Goal: Task Accomplishment & Management: Use online tool/utility

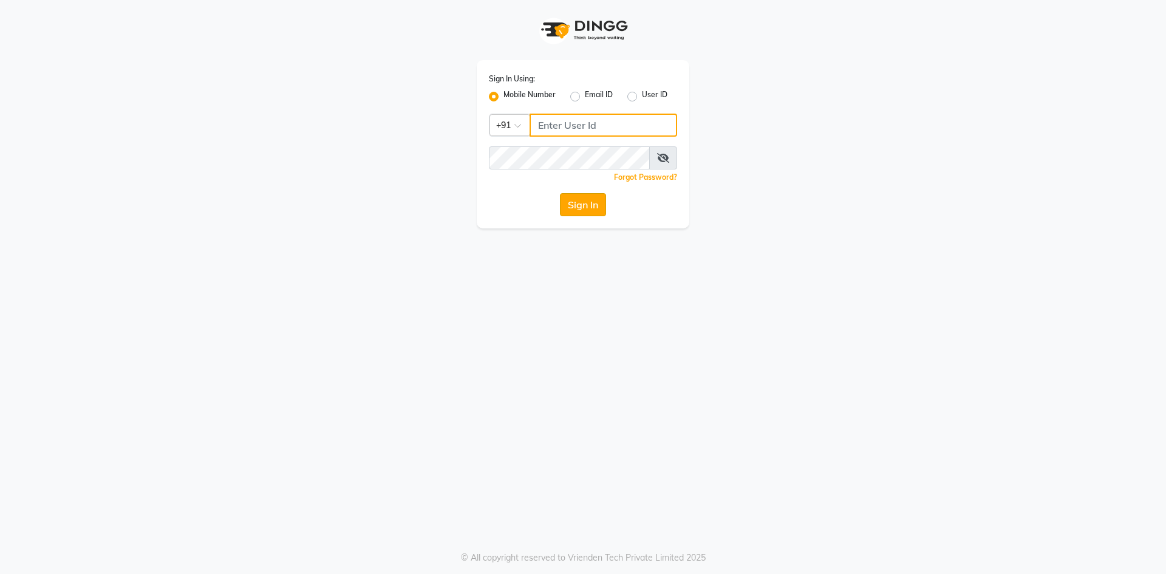
type input "9326040577"
click at [587, 197] on button "Sign In" at bounding box center [583, 204] width 46 height 23
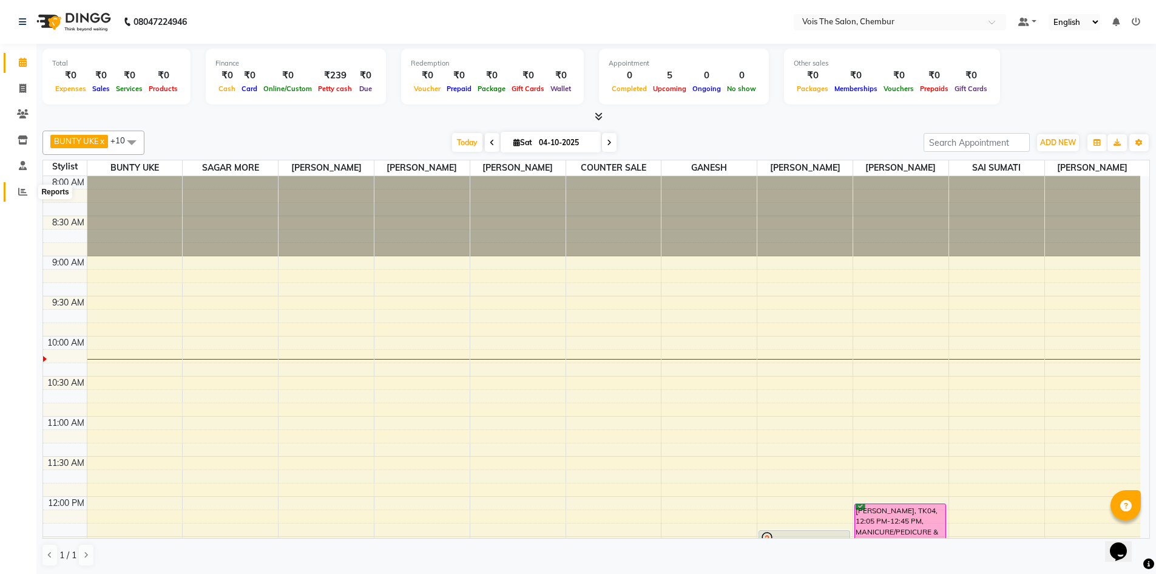
click at [27, 192] on icon at bounding box center [22, 191] width 9 height 9
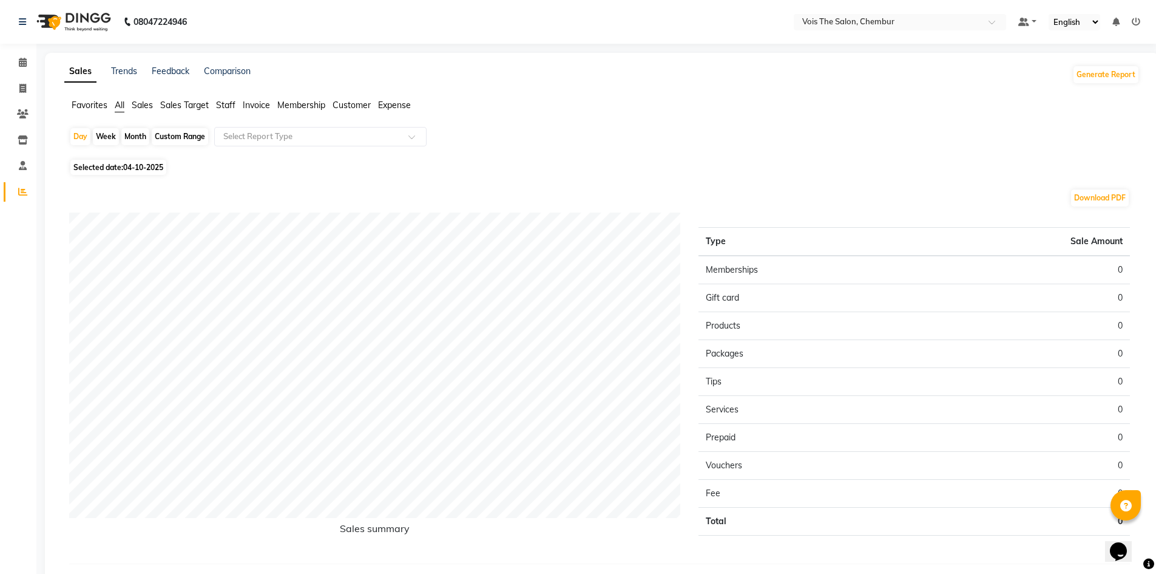
click at [101, 164] on span "Selected date: [DATE]" at bounding box center [118, 167] width 96 height 15
select select "10"
select select "2025"
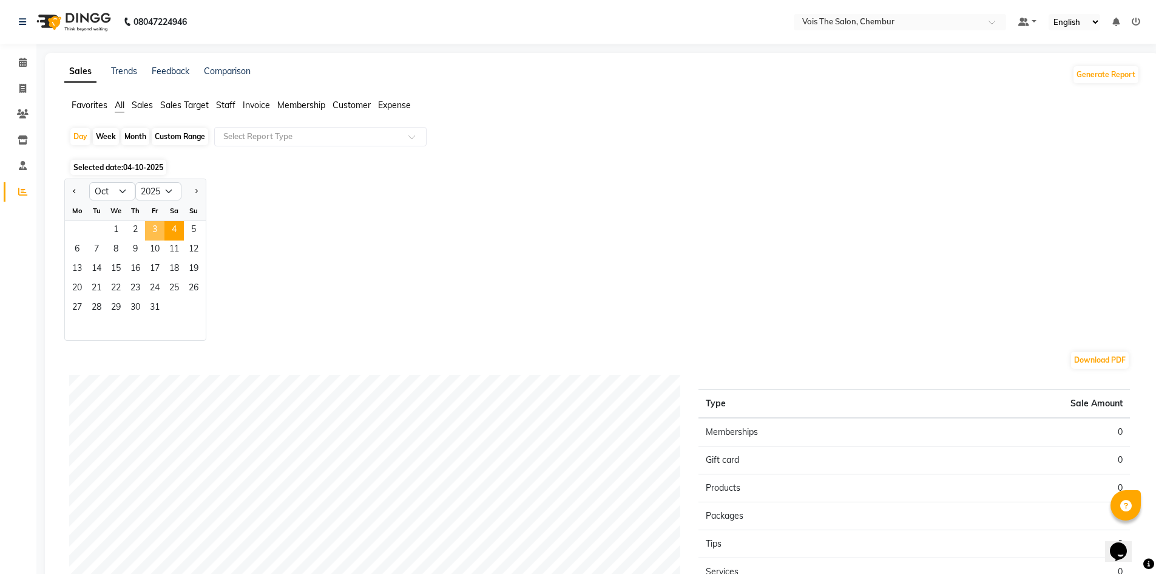
click at [159, 225] on span "3" at bounding box center [154, 230] width 19 height 19
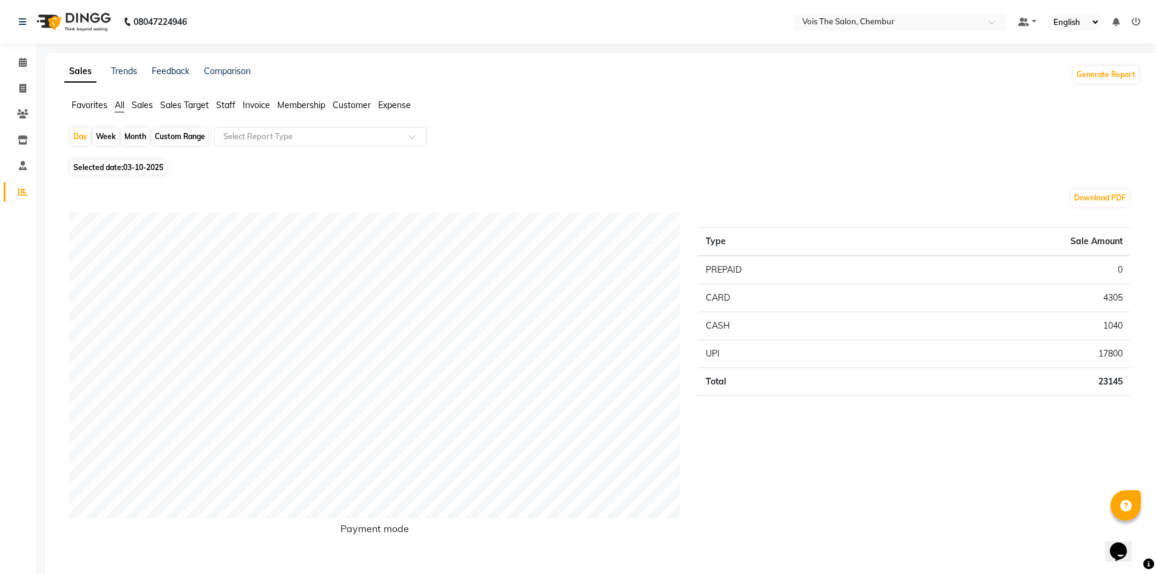
click at [225, 105] on span "Staff" at bounding box center [225, 105] width 19 height 11
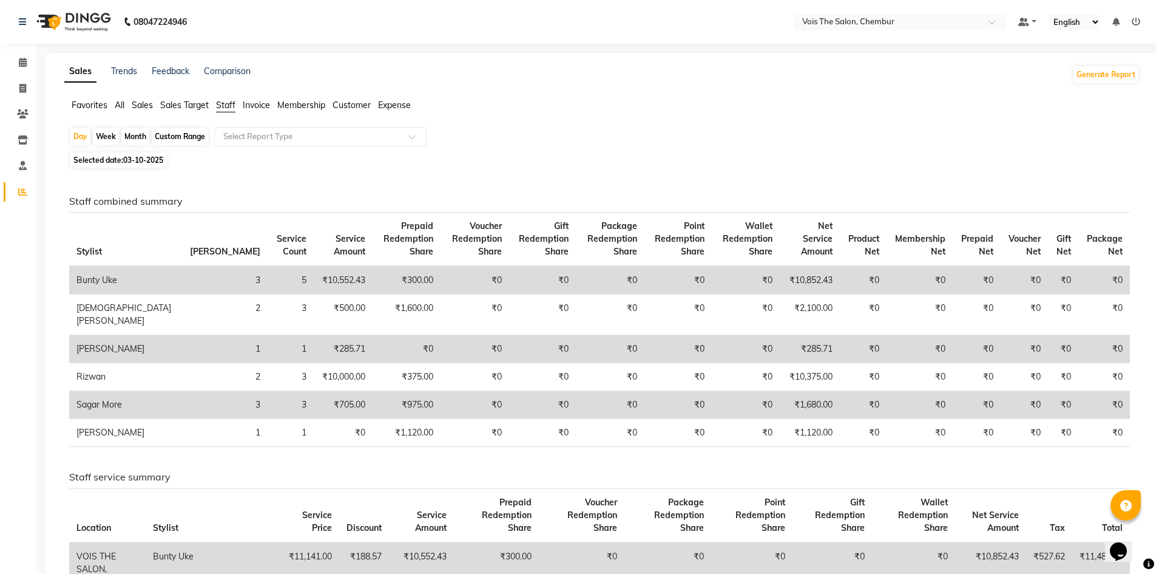
click at [189, 134] on div "Custom Range" at bounding box center [180, 136] width 56 height 17
select select "10"
select select "2025"
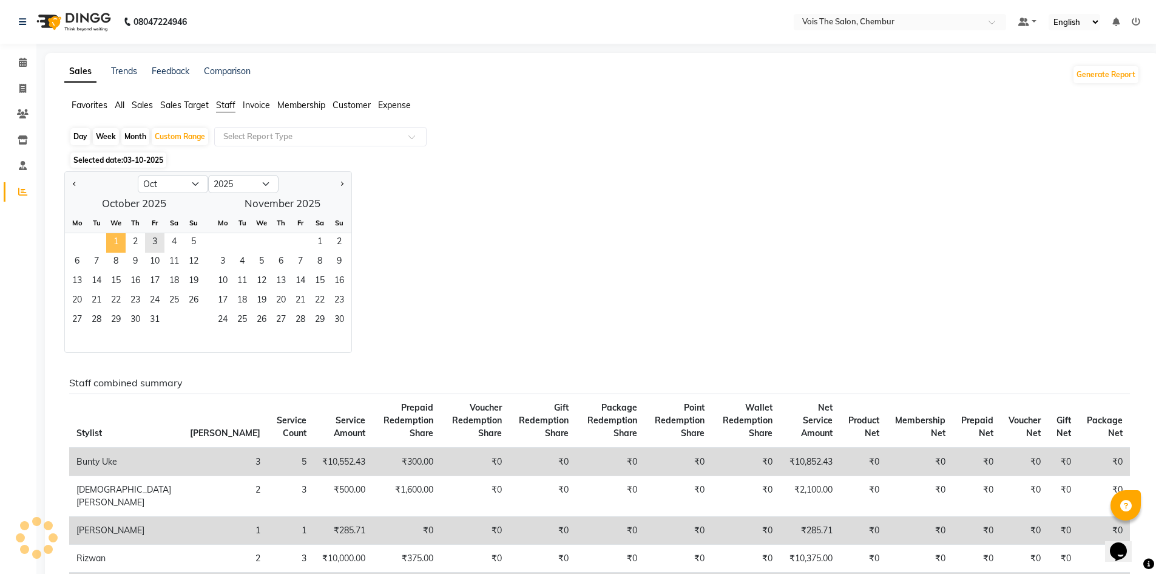
click at [117, 240] on span "1" at bounding box center [115, 242] width 19 height 19
click at [153, 240] on span "3" at bounding box center [154, 242] width 19 height 19
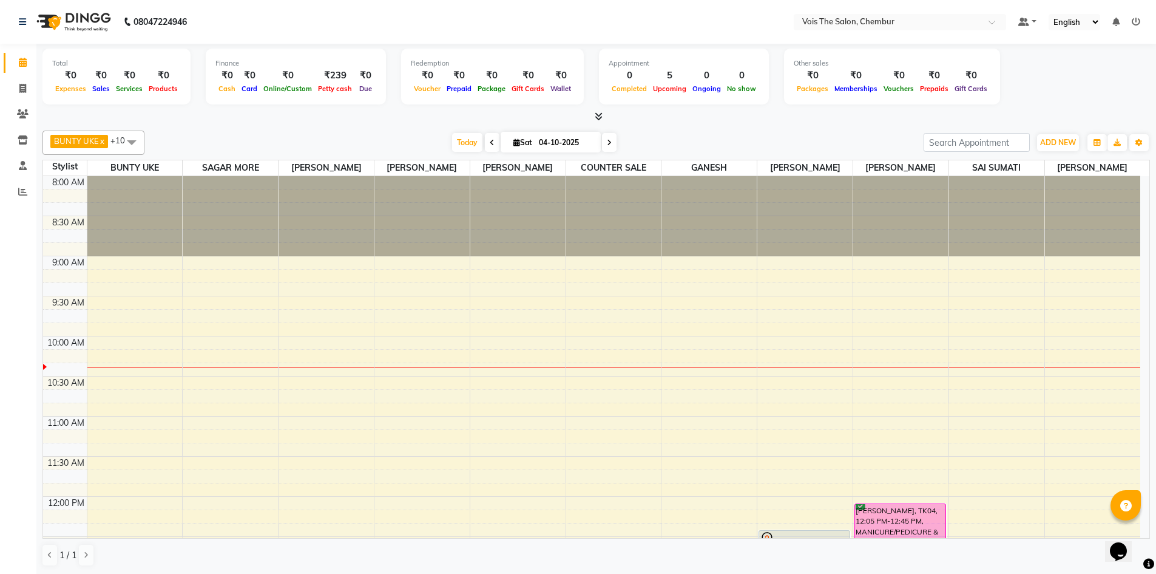
click at [80, 18] on img at bounding box center [72, 22] width 83 height 34
click at [458, 144] on span "Today" at bounding box center [467, 142] width 30 height 19
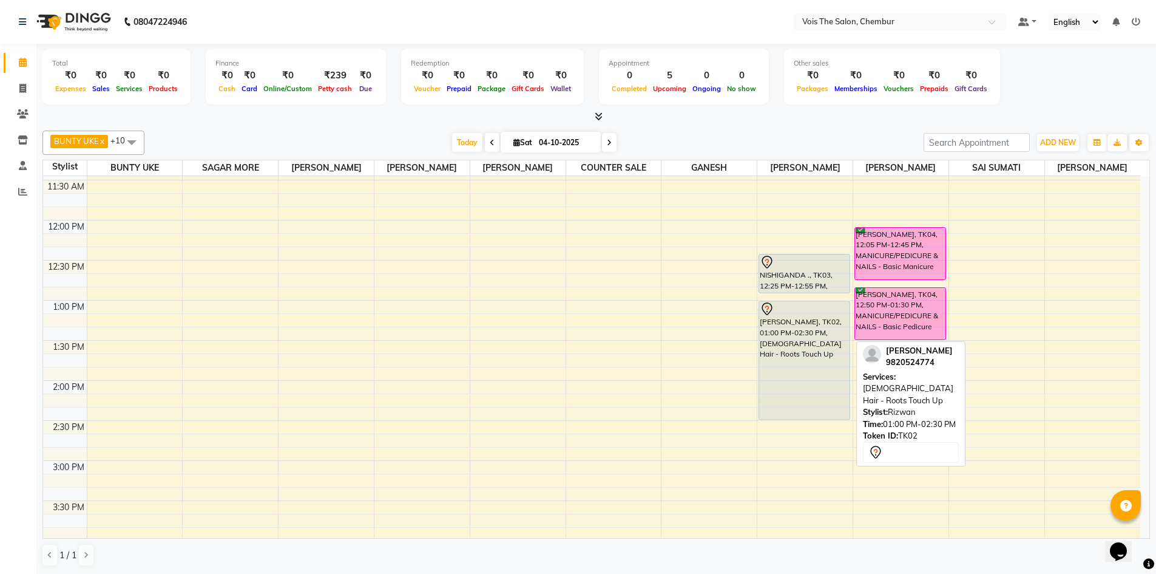
scroll to position [274, 0]
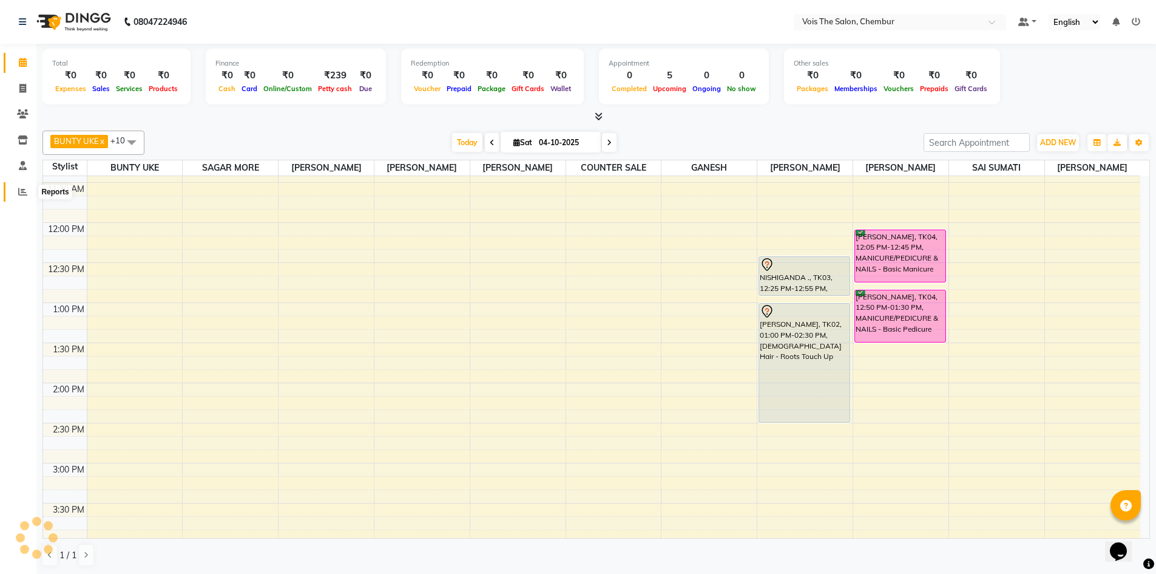
click at [15, 186] on span at bounding box center [22, 192] width 21 height 14
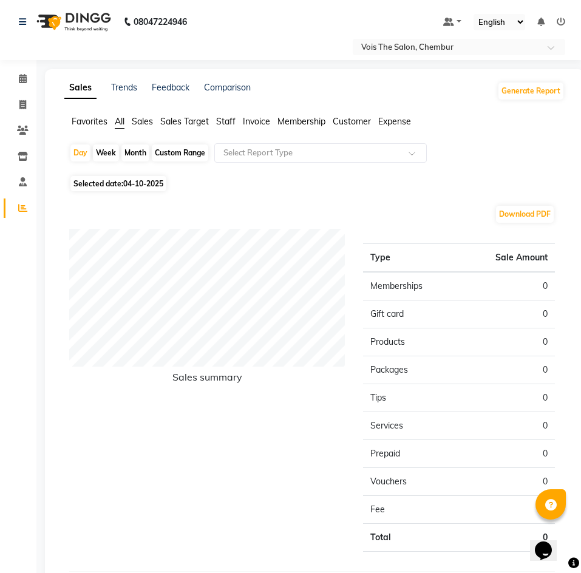
click at [355, 16] on div "Default Panel My Panel English ENGLISH Español العربية मराठी हिंदी ગુજરાતી தமிழ…" at bounding box center [444, 22] width 254 height 16
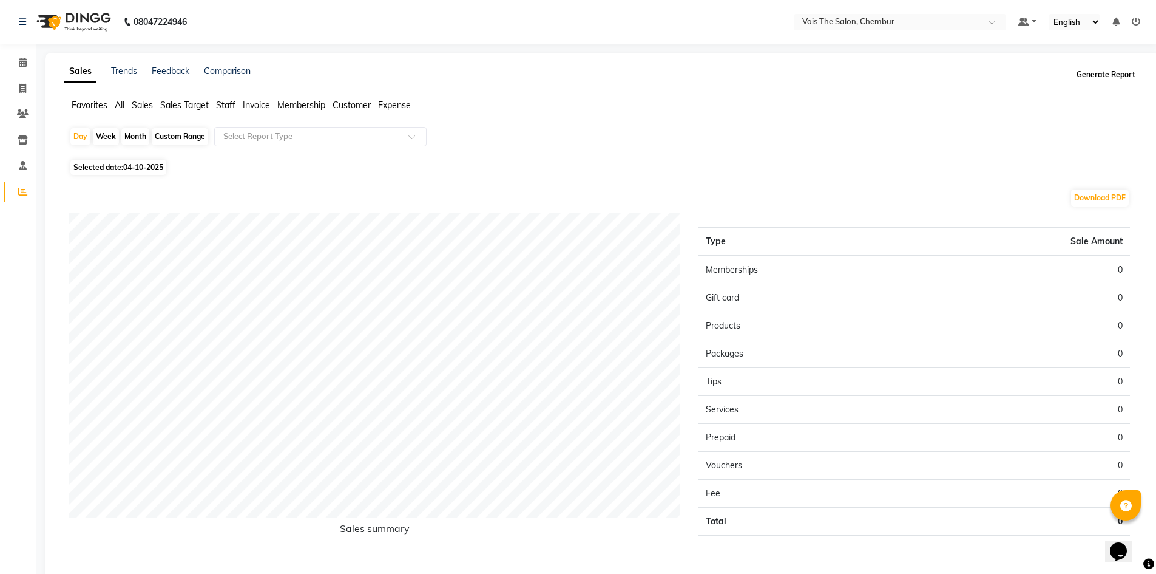
click at [1105, 70] on button "Generate Report" at bounding box center [1106, 74] width 65 height 17
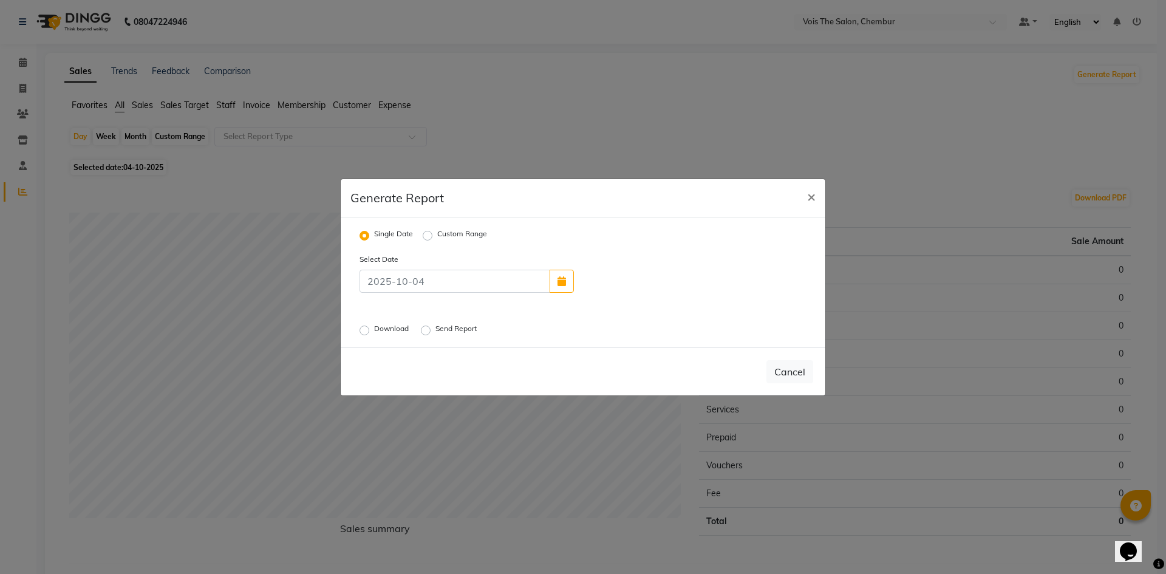
click at [437, 232] on label "Custom Range" at bounding box center [462, 235] width 50 height 15
click at [426, 232] on input "Custom Range" at bounding box center [429, 235] width 8 height 8
radio input "true"
select select "10"
select select "2025"
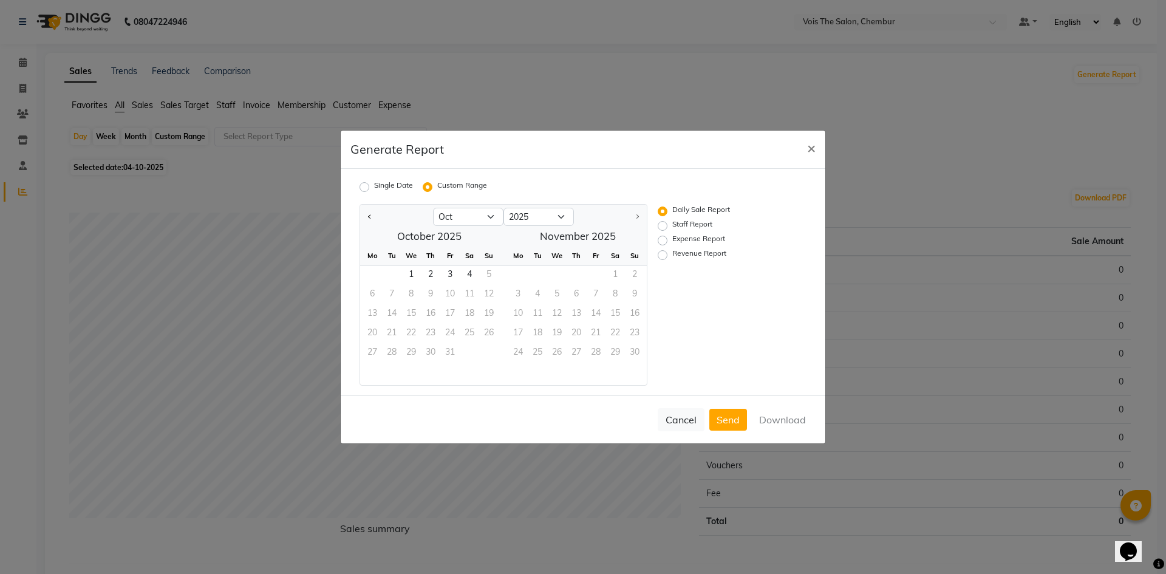
click at [672, 223] on label "Staff Report" at bounding box center [692, 226] width 40 height 15
click at [667, 223] on input "Staff Report" at bounding box center [664, 226] width 8 height 8
radio input "true"
click at [409, 271] on span "1" at bounding box center [410, 275] width 19 height 19
click at [447, 268] on span "3" at bounding box center [449, 275] width 19 height 19
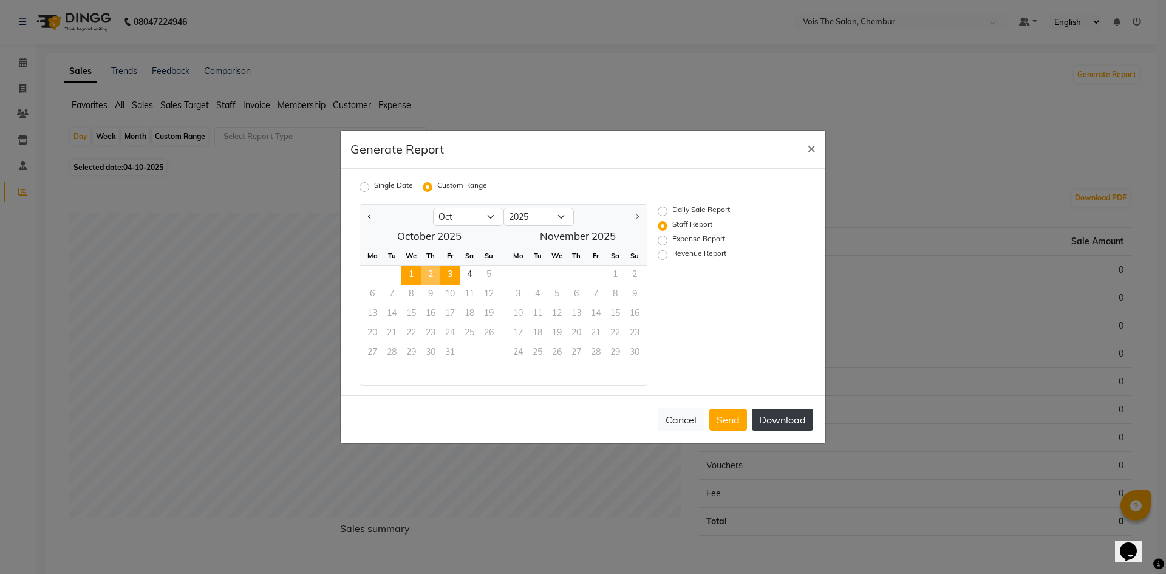
click at [800, 425] on button "Download" at bounding box center [782, 420] width 61 height 22
click at [810, 148] on span "×" at bounding box center [811, 147] width 8 height 18
